Goal: Information Seeking & Learning: Understand process/instructions

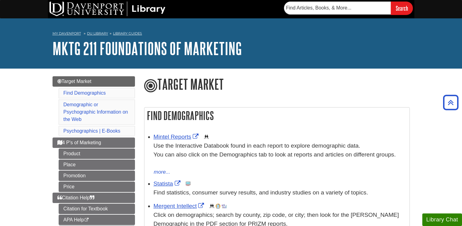
scroll to position [119, 0]
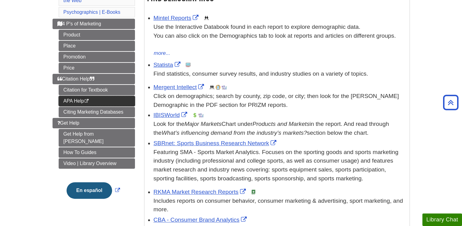
click at [104, 97] on link "APA Help This link opens in a new window" at bounding box center [97, 101] width 76 height 10
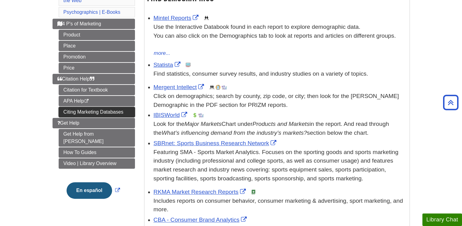
click at [112, 111] on link "Citing Marketing Databases" at bounding box center [97, 112] width 76 height 10
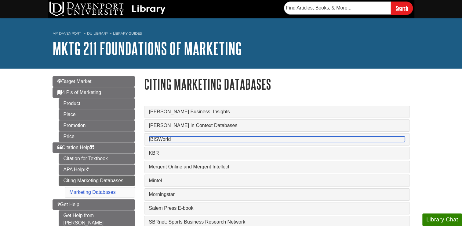
click at [164, 139] on link "IBISWorld" at bounding box center [277, 139] width 256 height 6
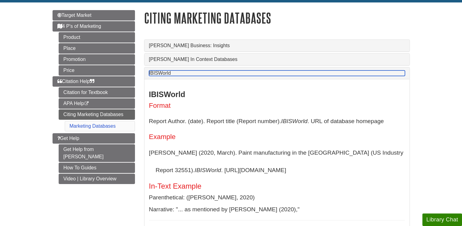
scroll to position [73, 0]
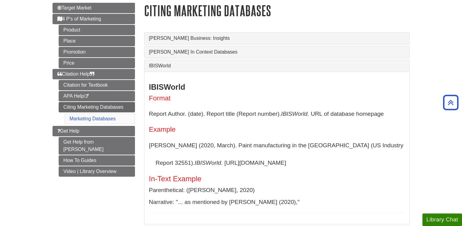
drag, startPoint x: 155, startPoint y: 163, endPoint x: 255, endPoint y: 164, distance: 100.6
click at [255, 164] on p "Fernandez, C. (2020, March). Paint manufacturing in the US (US Industry Report …" at bounding box center [277, 153] width 256 height 35
copy p "IBISWorld . https://my.ibisworld.com/"
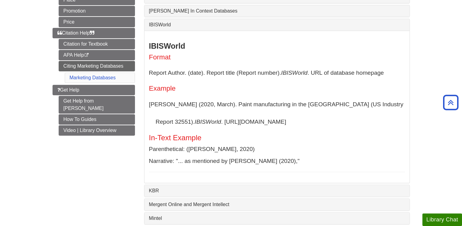
scroll to position [114, 0]
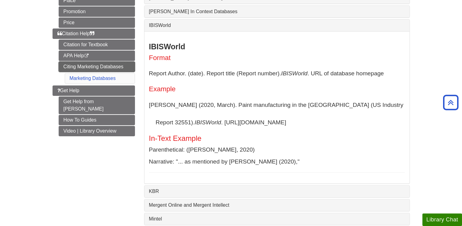
click at [107, 65] on link "Citing Marketing Databases" at bounding box center [97, 66] width 76 height 10
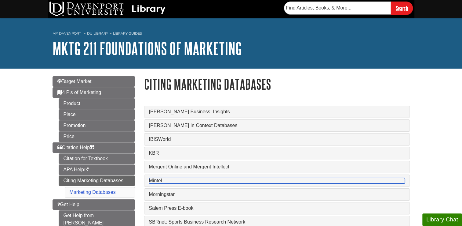
click at [158, 180] on link "Mintel" at bounding box center [277, 181] width 256 height 6
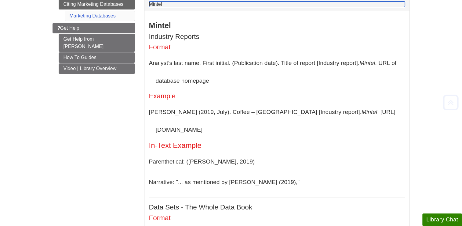
scroll to position [177, 0]
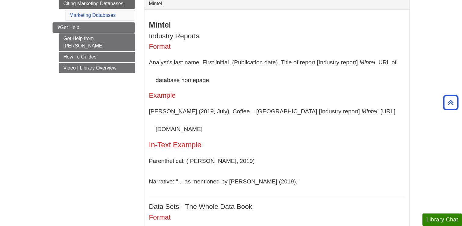
click at [362, 112] on icon "Mintel" at bounding box center [370, 111] width 16 height 6
drag, startPoint x: 284, startPoint y: 112, endPoint x: 375, endPoint y: 109, distance: 91.1
click at [375, 109] on p "Failla, J. (2019, July). Coffee – US [Industry report]. Mintel . https://www.mi…" at bounding box center [277, 119] width 256 height 35
copy p "Mintel . https://www.mintel.com"
click at [112, 1] on link "Citing Marketing Databases" at bounding box center [97, 3] width 76 height 10
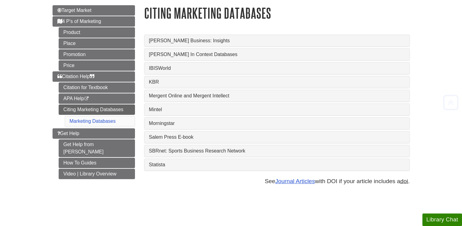
scroll to position [73, 0]
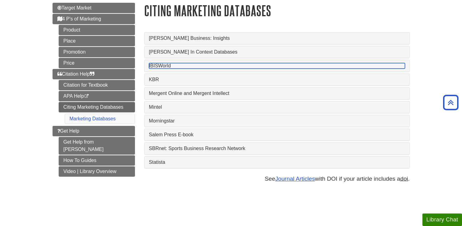
click at [172, 67] on link "IBISWorld" at bounding box center [277, 66] width 256 height 6
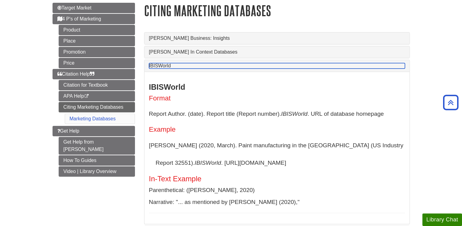
click at [170, 65] on link "IBISWorld" at bounding box center [277, 66] width 256 height 6
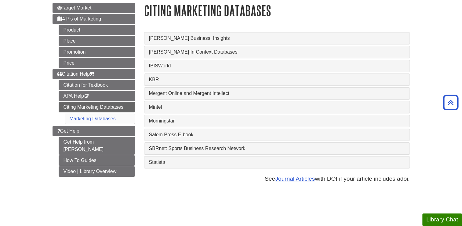
click at [163, 164] on div "Statista" at bounding box center [277, 162] width 265 height 12
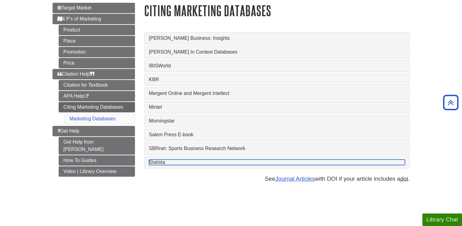
click at [163, 164] on link "Statista" at bounding box center [277, 162] width 256 height 6
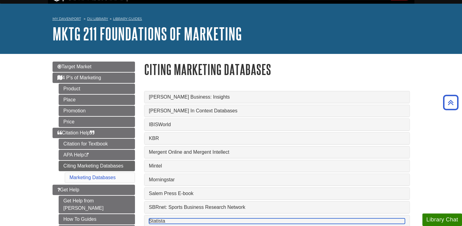
scroll to position [0, 0]
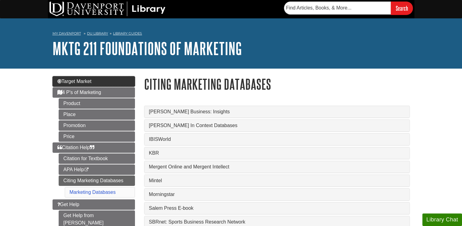
click at [86, 77] on link "Target Market" at bounding box center [94, 81] width 83 height 10
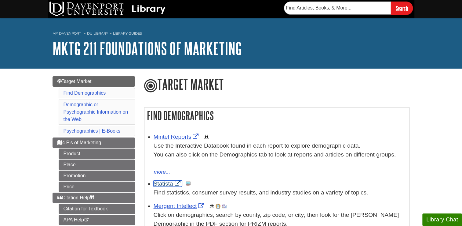
click at [168, 183] on link "Statista" at bounding box center [168, 183] width 28 height 6
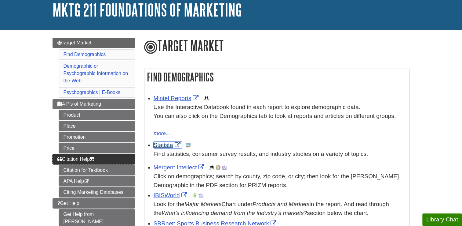
scroll to position [40, 0]
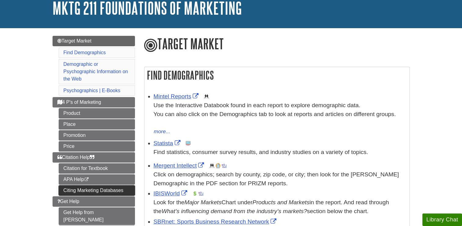
click at [97, 190] on link "Citing Marketing Databases" at bounding box center [97, 190] width 76 height 10
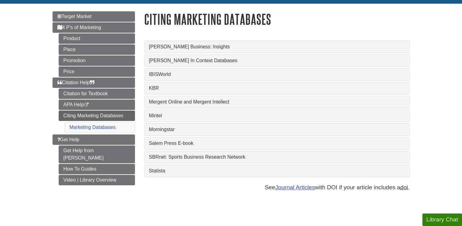
scroll to position [66, 0]
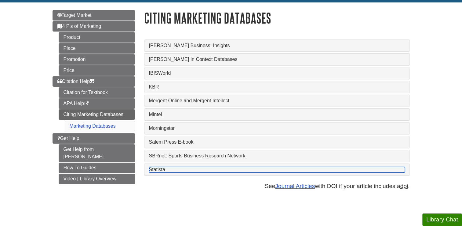
click at [158, 172] on link "Statista" at bounding box center [277, 170] width 256 height 6
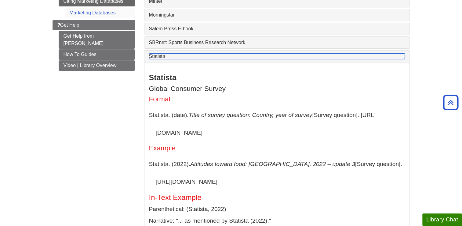
scroll to position [180, 0]
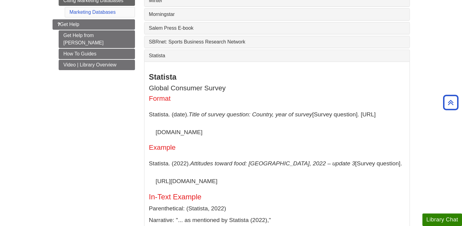
drag, startPoint x: 222, startPoint y: 132, endPoint x: 156, endPoint y: 133, distance: 65.7
click at [156, 133] on p "Statista. (date). Title of survey question: Country, year of survey [Survey que…" at bounding box center [277, 122] width 256 height 35
copy p "[URL][DOMAIN_NAME]"
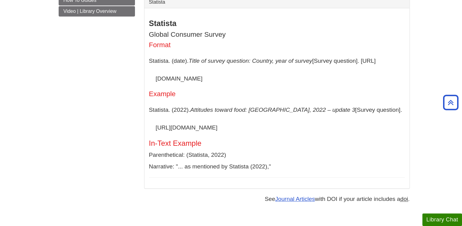
scroll to position [234, 0]
